Goal: Find specific page/section: Find specific page/section

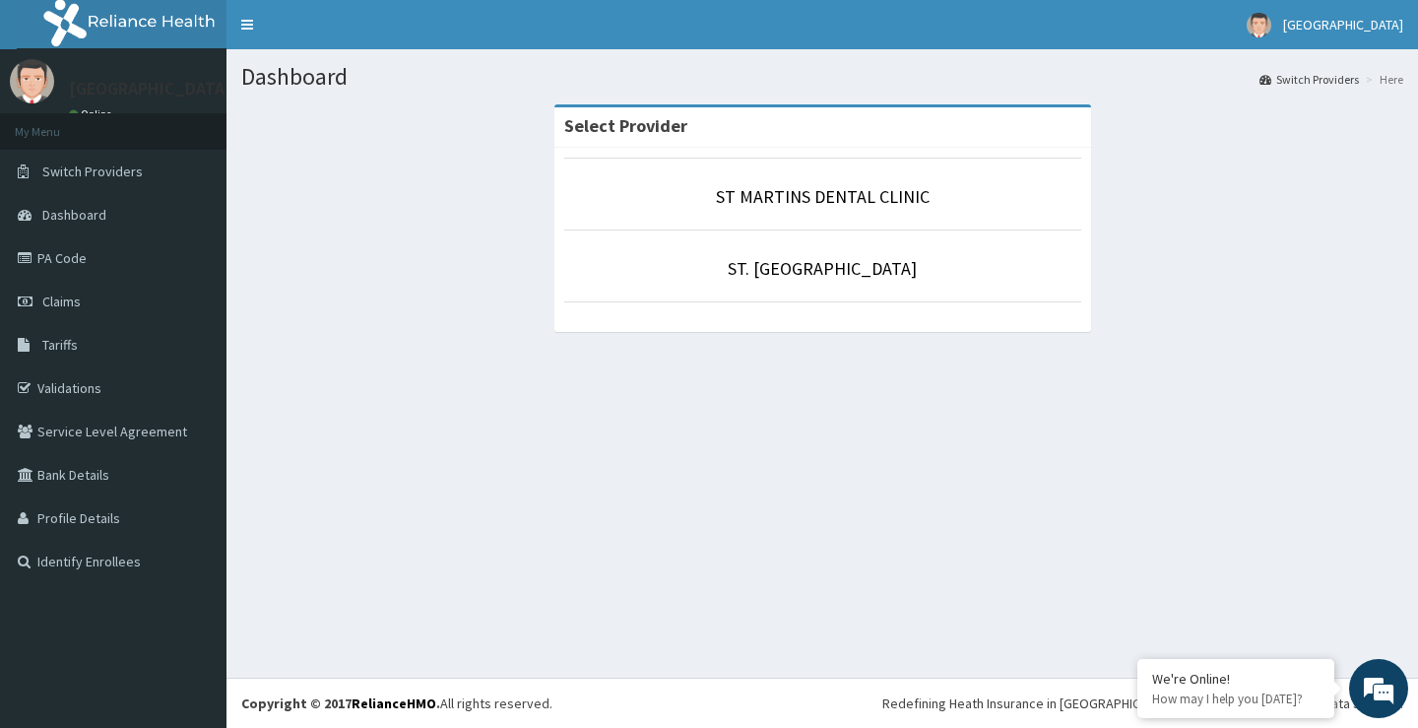
drag, startPoint x: 789, startPoint y: 245, endPoint x: 791, endPoint y: 257, distance: 12.0
click at [789, 246] on li "ST. [GEOGRAPHIC_DATA]" at bounding box center [822, 266] width 517 height 73
click at [790, 259] on link "ST. [GEOGRAPHIC_DATA]" at bounding box center [822, 268] width 189 height 23
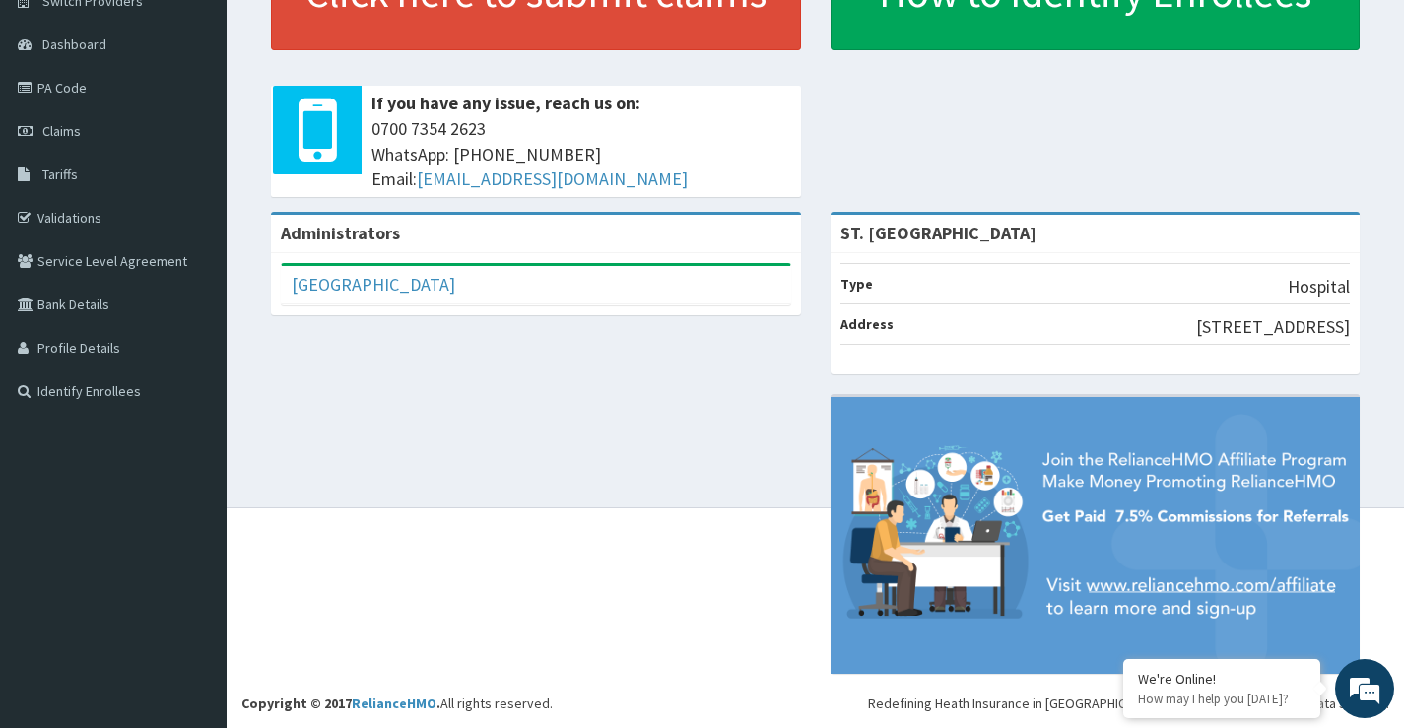
click at [886, 94] on div "Click here to submit claims If you have any issue, reach us on: 0700 7354 2623 …" at bounding box center [815, 73] width 1148 height 278
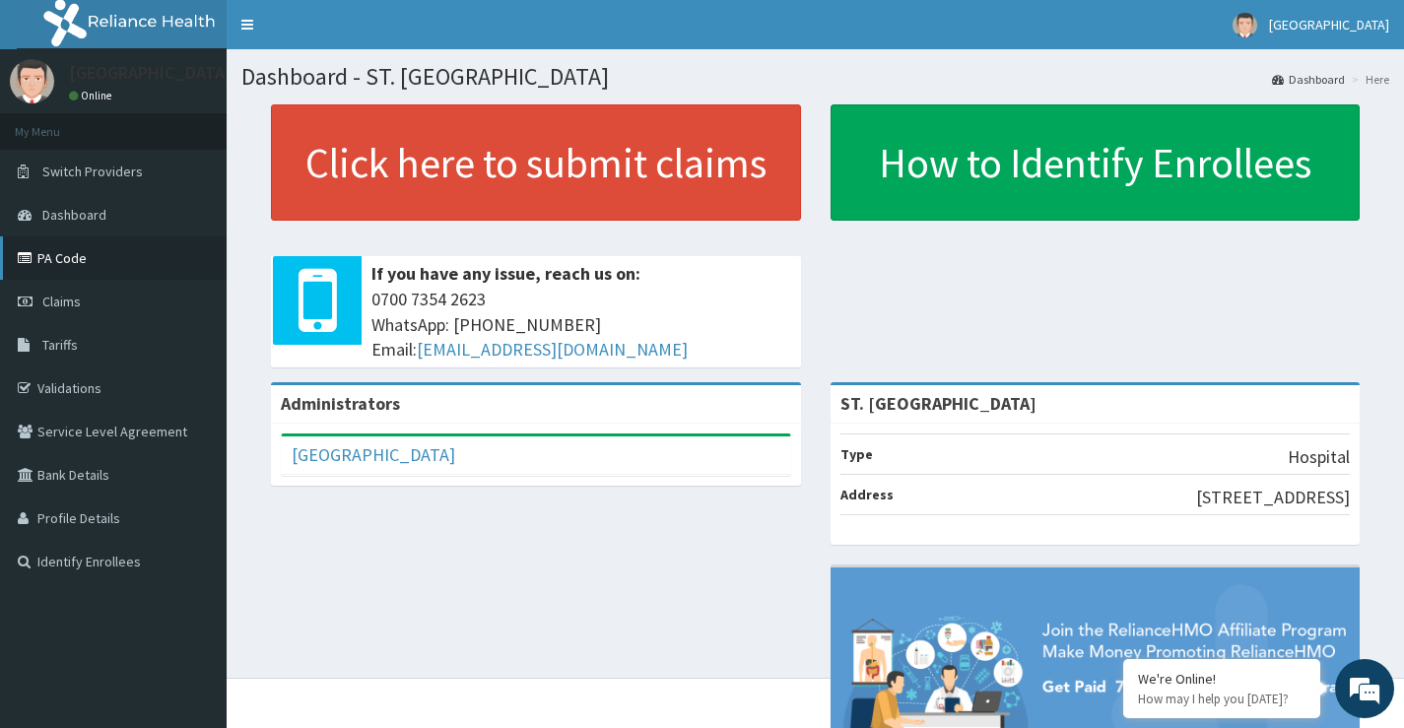
click at [108, 255] on link "PA Code" at bounding box center [113, 257] width 227 height 43
